Goal: Task Accomplishment & Management: Complete application form

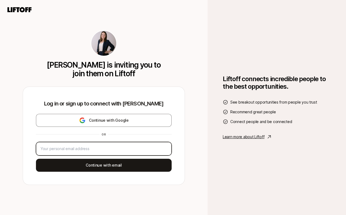
click at [113, 148] on input "email" at bounding box center [104, 148] width 126 height 6
type input "[PERSON_NAME][EMAIL_ADDRESS][DOMAIN_NAME]"
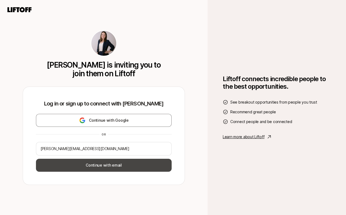
click at [95, 167] on button "Continue with email" at bounding box center [104, 165] width 136 height 13
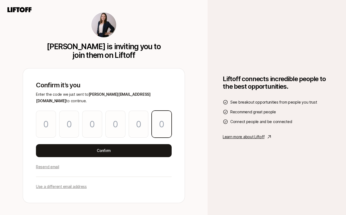
paste input "3"
type input "4"
type input "0"
type input "4"
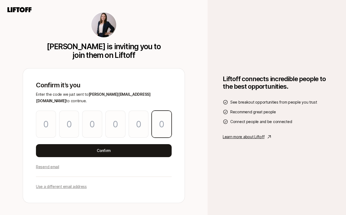
type input "4"
type input "3"
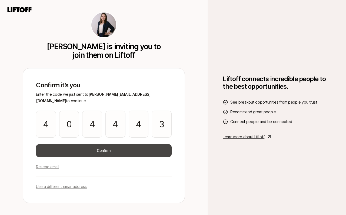
click at [95, 149] on button "Confirm" at bounding box center [104, 150] width 136 height 13
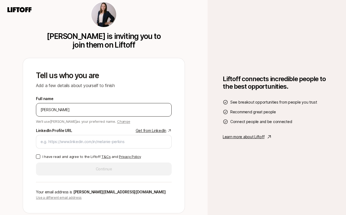
type input "[PERSON_NAME]"
click at [147, 131] on link "Get from LinkedIn" at bounding box center [154, 130] width 36 height 6
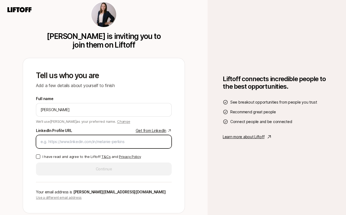
click at [76, 139] on input "LinkedIn Profile URL Get from LinkedIn" at bounding box center [104, 141] width 126 height 6
paste input "[URL][DOMAIN_NAME]"
type input "[URL][DOMAIN_NAME]"
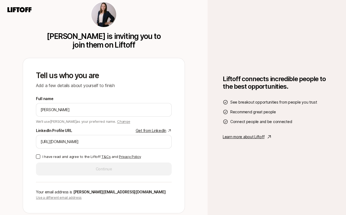
click at [39, 157] on button "I have read and agree to the Liftoff T&Cs and Privacy Policy" at bounding box center [38, 156] width 4 height 4
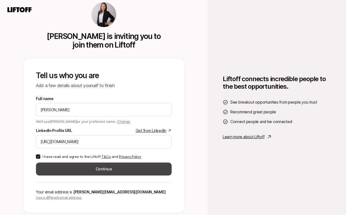
click at [62, 165] on button "Continue" at bounding box center [104, 168] width 136 height 13
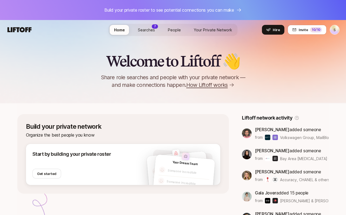
click at [140, 31] on span "Searches" at bounding box center [146, 30] width 17 height 5
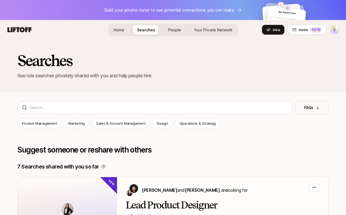
click at [176, 32] on span "People" at bounding box center [174, 30] width 13 height 6
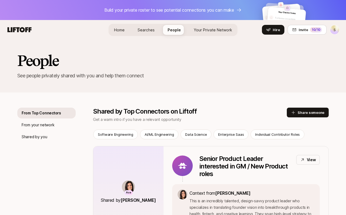
click at [214, 29] on span "Your Private Network" at bounding box center [213, 30] width 38 height 5
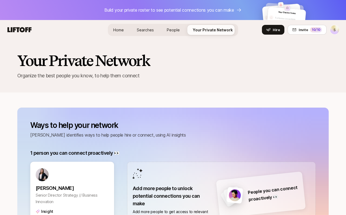
click at [120, 26] on link "Home" at bounding box center [118, 30] width 19 height 10
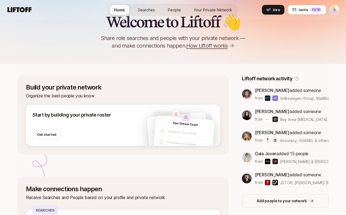
scroll to position [61, 0]
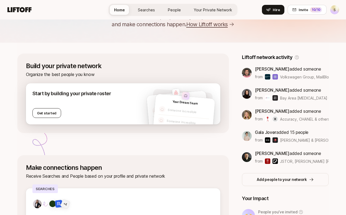
click at [42, 117] on button "Get started" at bounding box center [46, 113] width 29 height 10
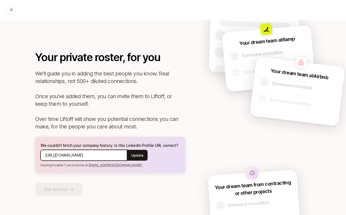
click at [94, 155] on input "[URL][DOMAIN_NAME]" at bounding box center [83, 155] width 77 height 6
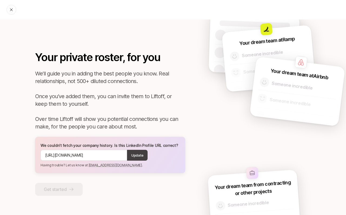
click at [138, 158] on button "Update" at bounding box center [137, 155] width 21 height 11
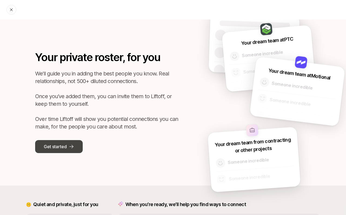
click at [62, 149] on p "Get started" at bounding box center [55, 146] width 23 height 7
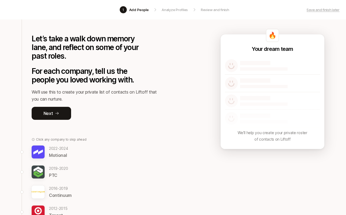
scroll to position [58, 0]
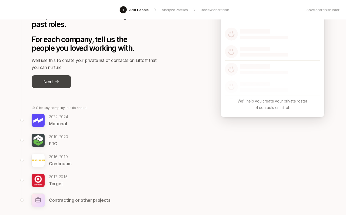
click at [59, 85] on button "Next" at bounding box center [51, 81] width 39 height 13
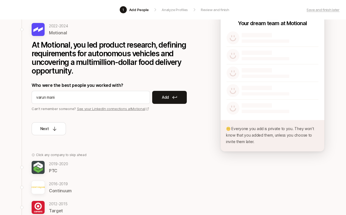
scroll to position [51, 0]
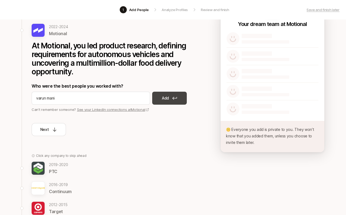
type input "varun mani"
click at [165, 98] on p "Add" at bounding box center [165, 98] width 7 height 6
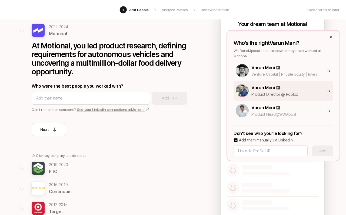
click at [268, 91] on p "Product Director @ Roblox" at bounding box center [285, 94] width 69 height 6
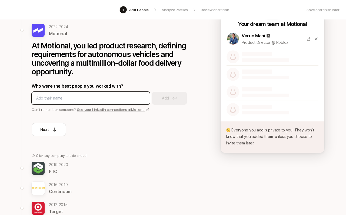
click at [87, 101] on input at bounding box center [90, 98] width 109 height 6
type input "[PERSON_NAME]"
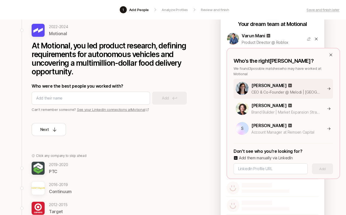
click at [265, 84] on p "[PERSON_NAME]" at bounding box center [268, 85] width 35 height 7
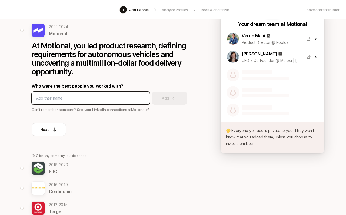
click at [58, 98] on input at bounding box center [90, 98] width 109 height 6
type input "[PERSON_NAME]"
click at [90, 99] on input at bounding box center [90, 98] width 109 height 6
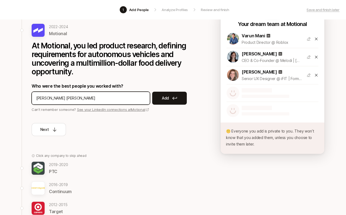
type input "[PERSON_NAME]"
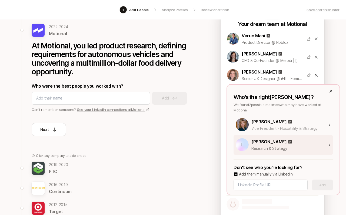
click at [265, 145] on p "[PERSON_NAME]" at bounding box center [268, 141] width 35 height 7
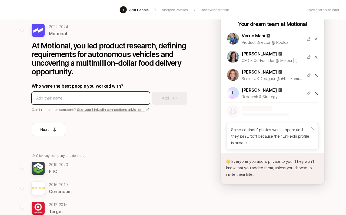
click at [111, 100] on input at bounding box center [90, 98] width 109 height 6
type input "[PERSON_NAME]"
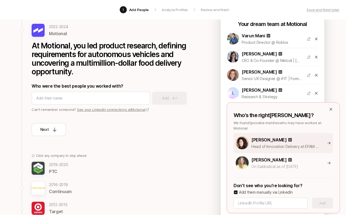
click at [259, 144] on p "Head of Innovation Delivery at EPAM Continuum" at bounding box center [285, 146] width 69 height 6
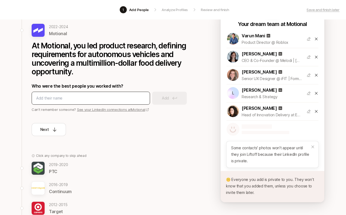
click at [83, 102] on div at bounding box center [91, 98] width 118 height 13
click at [77, 97] on input at bounding box center [90, 98] width 109 height 6
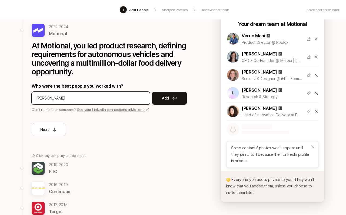
type input "[PERSON_NAME]"
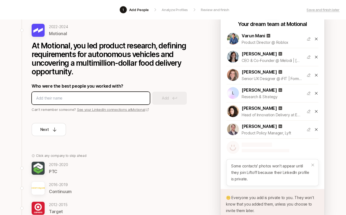
click at [101, 96] on input at bounding box center [90, 98] width 109 height 6
type input "[PERSON_NAME]"
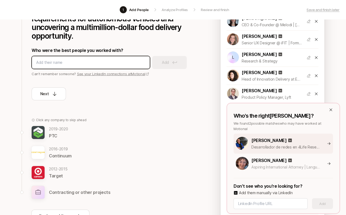
scroll to position [89, 0]
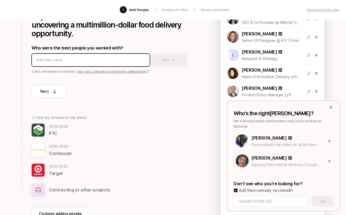
paste input "[URL][DOMAIN_NAME][PERSON_NAME]"
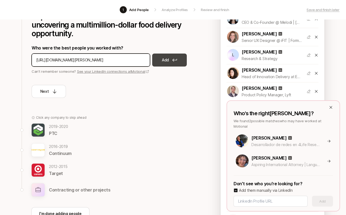
type input "[URL][DOMAIN_NAME][PERSON_NAME]"
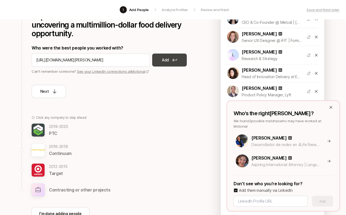
click at [172, 61] on icon at bounding box center [174, 59] width 5 height 3
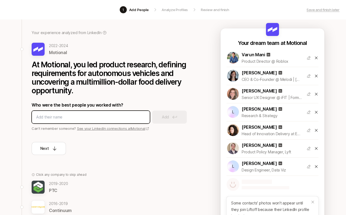
scroll to position [58, 0]
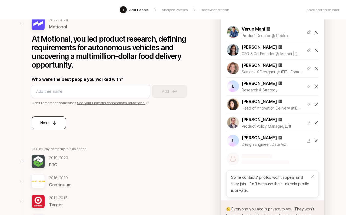
click at [55, 124] on icon at bounding box center [55, 123] width 4 height 4
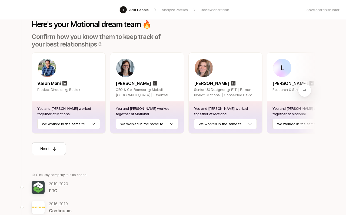
click at [278, 93] on div at bounding box center [304, 90] width 13 height 13
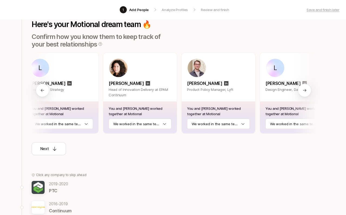
scroll to position [0, 243]
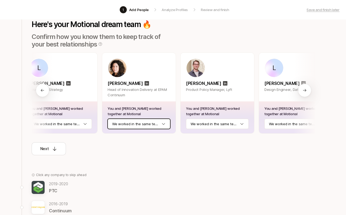
click at [166, 123] on html "1 Add People Analyze Profiles Review and finish Save and finish later Add the b…" at bounding box center [173, 49] width 346 height 215
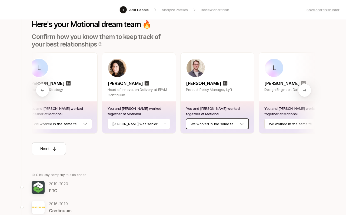
click at [230, 124] on html "1 Add People Analyze Profiles Review and finish Save and finish later Add the b…" at bounding box center [173, 49] width 346 height 215
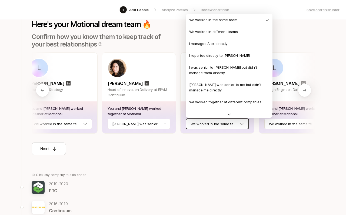
click at [278, 153] on html "1 Add People Analyze Profiles Review and finish Save and finish later Add the b…" at bounding box center [173, 49] width 346 height 215
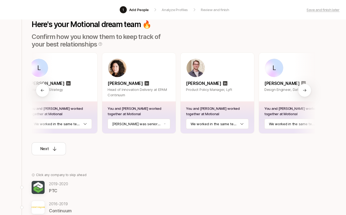
click at [278, 93] on div at bounding box center [304, 90] width 13 height 13
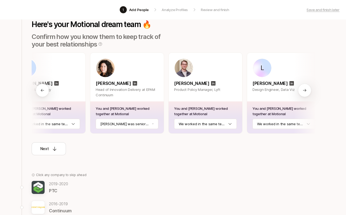
scroll to position [0, 260]
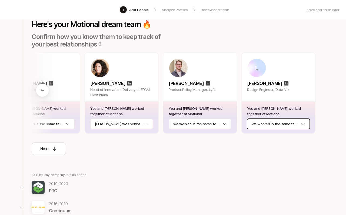
click at [264, 120] on html "1 Add People Analyze Profiles Review and finish Save and finish later Add the b…" at bounding box center [173, 49] width 346 height 215
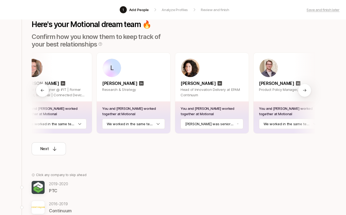
scroll to position [0, 162]
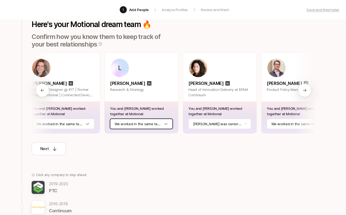
click at [145, 122] on html "1 Add People Analyze Profiles Review and finish Save and finish later Add the b…" at bounding box center [173, 49] width 346 height 215
click at [119, 144] on html "1 Add People Analyze Profiles Review and finish Save and finish later Add the b…" at bounding box center [173, 49] width 346 height 215
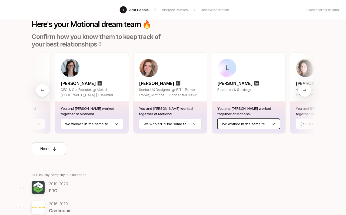
scroll to position [0, 51]
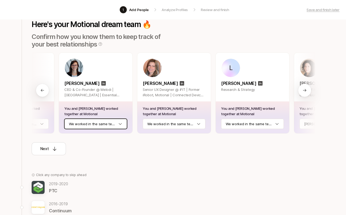
click at [98, 124] on html "1 Add People Analyze Profiles Review and finish Save and finish later Add the b…" at bounding box center [173, 49] width 346 height 215
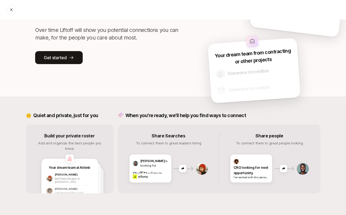
scroll to position [25, 0]
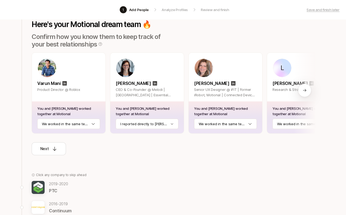
scroll to position [136, 0]
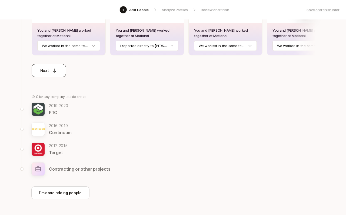
click at [49, 72] on div "Next" at bounding box center [48, 70] width 17 height 6
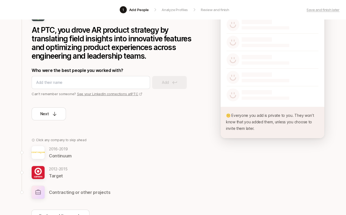
scroll to position [65, 0]
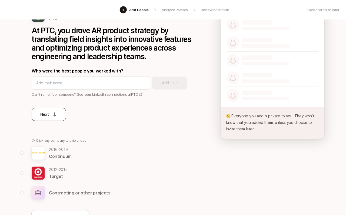
click at [52, 115] on icon at bounding box center [54, 114] width 5 height 5
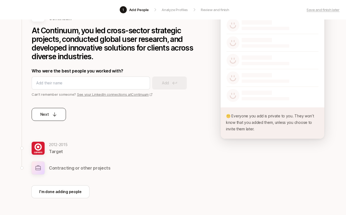
click at [52, 112] on icon at bounding box center [54, 114] width 5 height 5
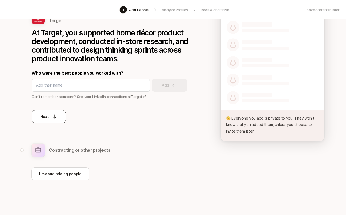
click at [53, 112] on button "Next" at bounding box center [49, 116] width 34 height 13
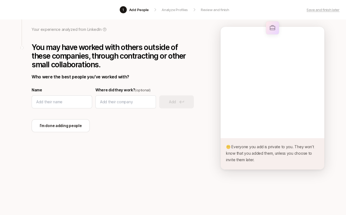
scroll to position [34, 0]
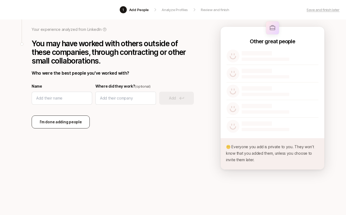
click at [79, 124] on p "I’m done adding people" at bounding box center [61, 122] width 42 height 6
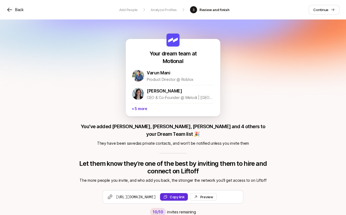
click at [9, 11] on icon at bounding box center [9, 9] width 6 height 6
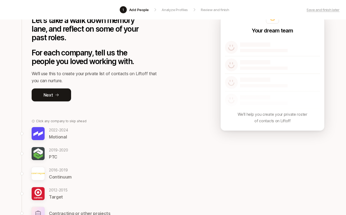
scroll to position [49, 0]
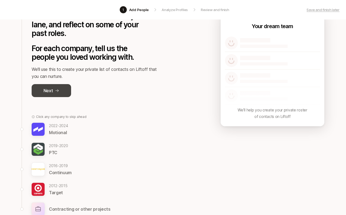
click at [53, 93] on button "Next" at bounding box center [51, 90] width 39 height 13
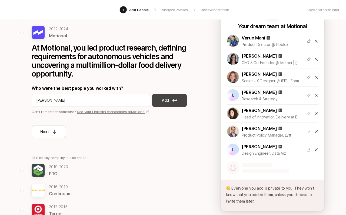
type input "[PERSON_NAME]"
click at [153, 98] on button "Add" at bounding box center [169, 100] width 35 height 13
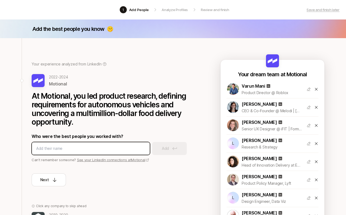
scroll to position [129, 0]
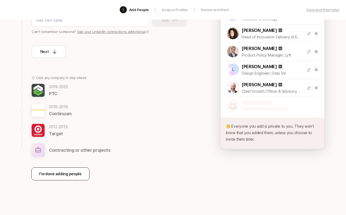
click at [49, 174] on p "I'm done adding people" at bounding box center [60, 173] width 42 height 6
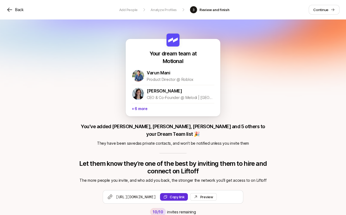
scroll to position [8, 0]
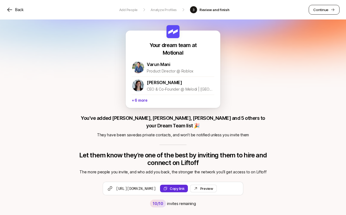
click at [278, 8] on p "Continue" at bounding box center [320, 9] width 15 height 5
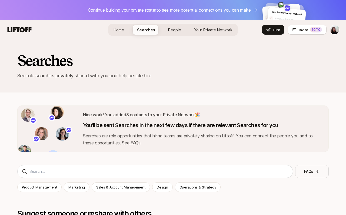
click at [175, 28] on span "People" at bounding box center [174, 30] width 13 height 5
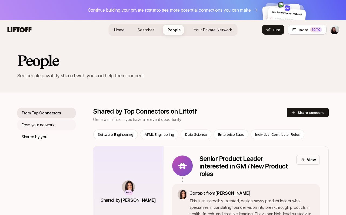
click at [45, 124] on p "From your network" at bounding box center [38, 125] width 33 height 6
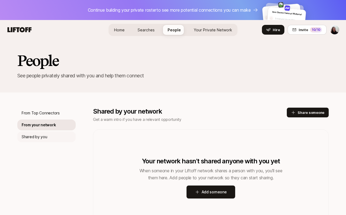
click at [41, 135] on p "Shared by you" at bounding box center [34, 136] width 25 height 6
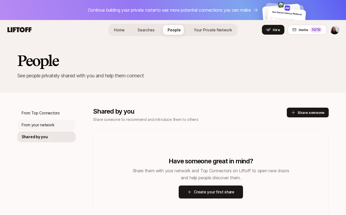
click at [41, 125] on p "From your network" at bounding box center [38, 125] width 33 height 6
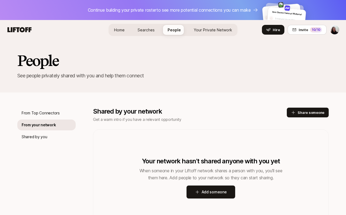
click at [210, 27] on span "Your Private Network Your Network" at bounding box center [213, 30] width 38 height 6
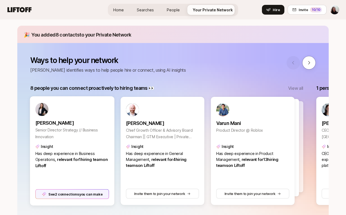
click at [90, 196] on div "See 2 connections you can make" at bounding box center [72, 194] width 74 height 10
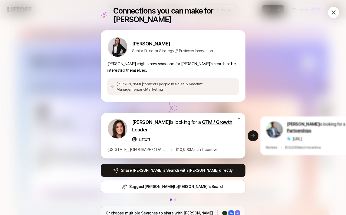
click at [220, 119] on span "GTM / Growth Leader" at bounding box center [182, 125] width 100 height 13
